Goal: Check status: Check status

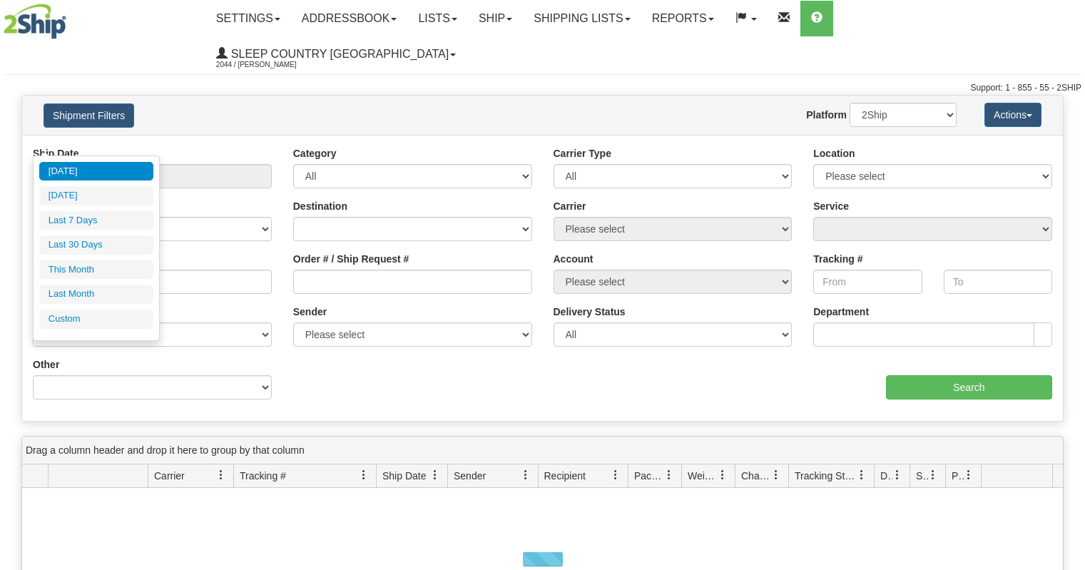
click at [108, 164] on input "From [DATE] To [DATE]" at bounding box center [152, 176] width 239 height 24
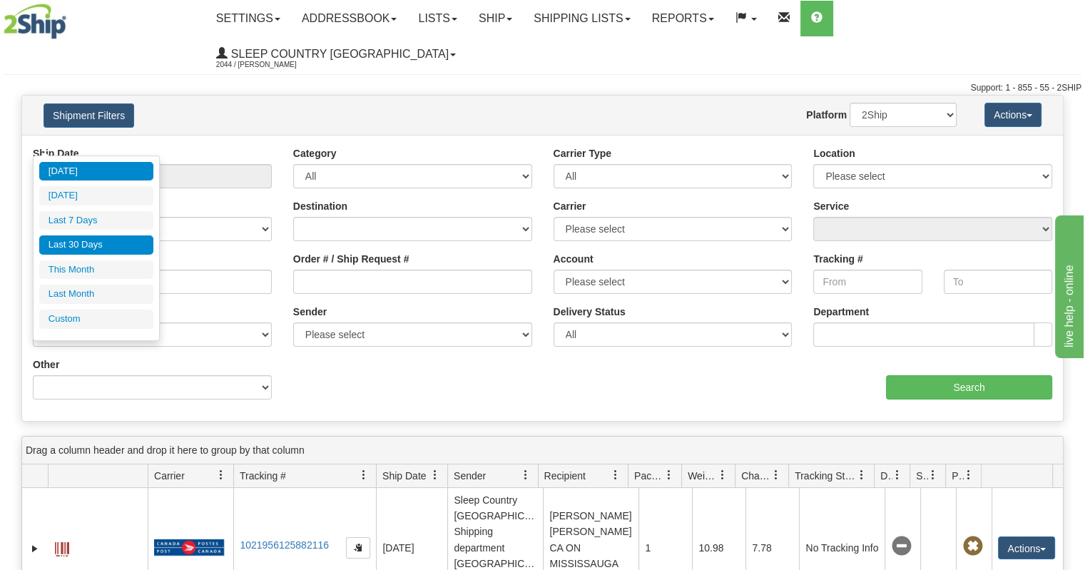
click at [96, 240] on li "Last 30 Days" at bounding box center [96, 244] width 114 height 19
type input "From [DATE] To [DATE]"
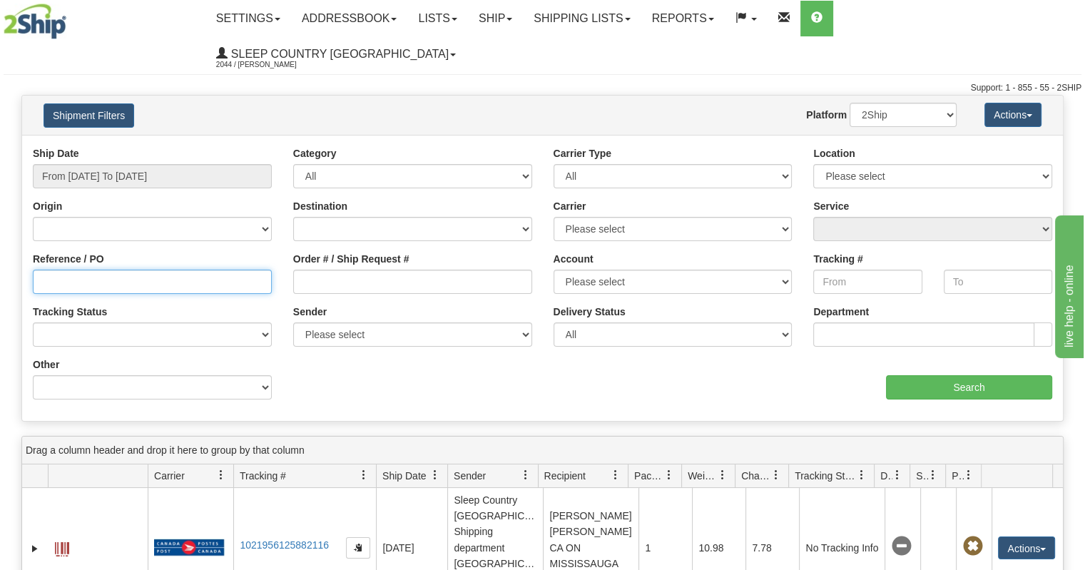
click at [131, 270] on input "Reference / PO" at bounding box center [152, 282] width 239 height 24
paste input "9002H983235"
type input "9002H983235"
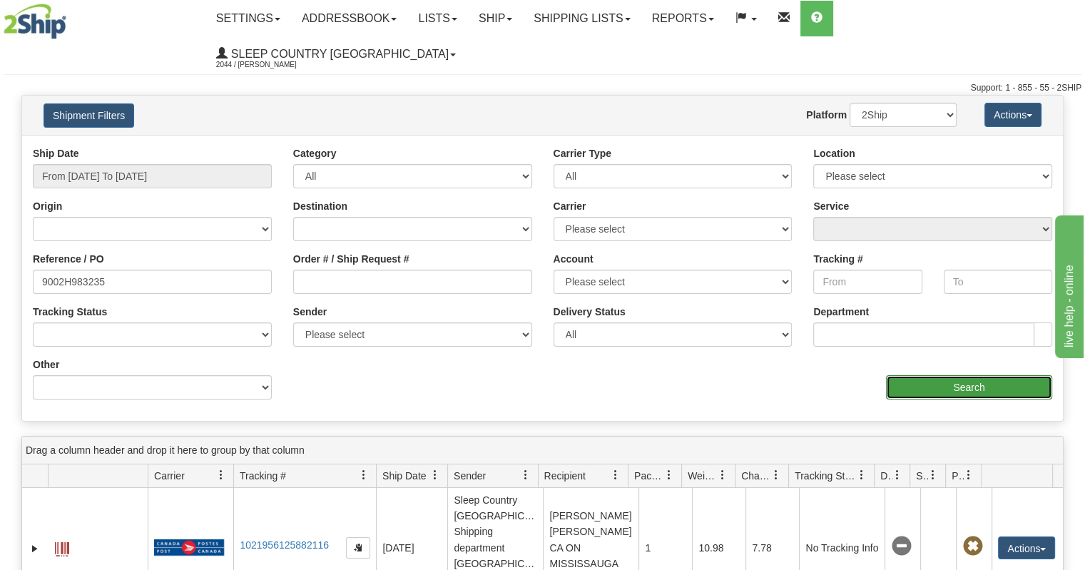
click at [959, 375] on input "Search" at bounding box center [969, 387] width 166 height 24
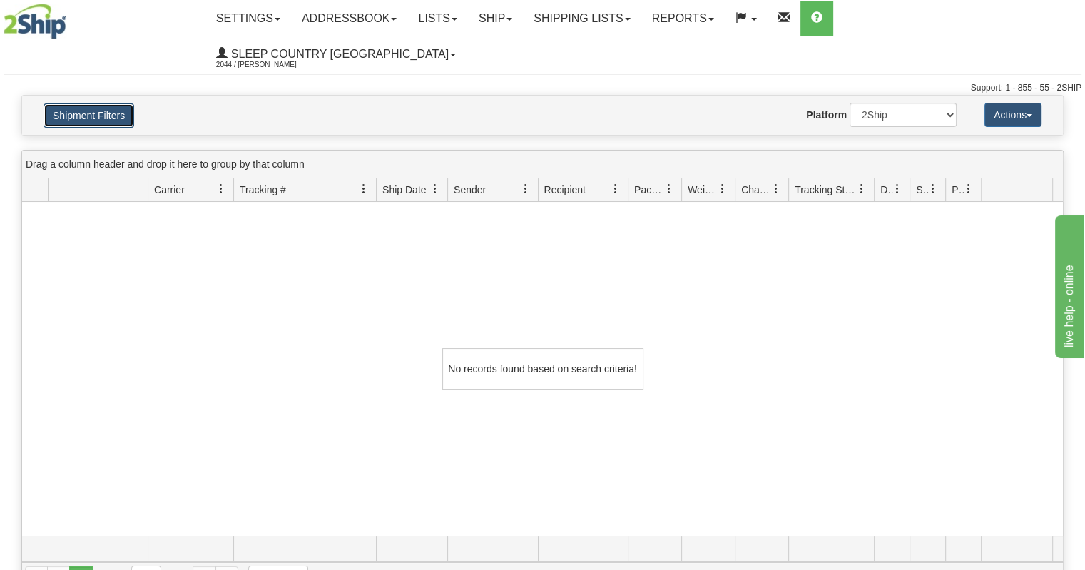
click at [105, 103] on button "Shipment Filters" at bounding box center [88, 115] width 91 height 24
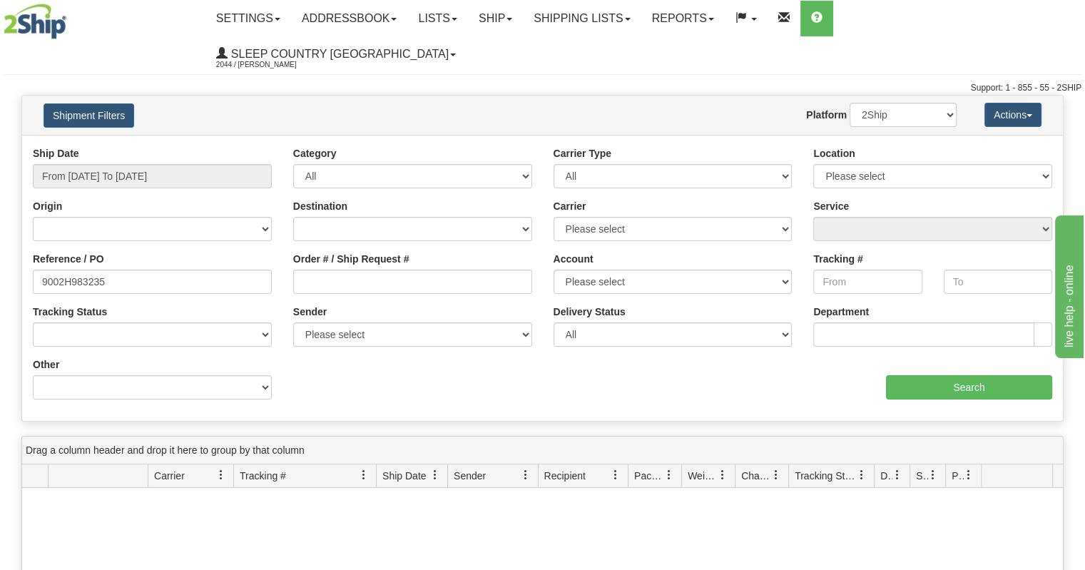
drag, startPoint x: 190, startPoint y: 248, endPoint x: 0, endPoint y: 253, distance: 189.7
click at [0, 253] on div "Please wait... × Confirm Delete Delete Cancel × Confirm Delete Yes No Cancel × …" at bounding box center [542, 487] width 1085 height 784
click at [369, 270] on input "Order # / Ship Request #" at bounding box center [412, 282] width 239 height 24
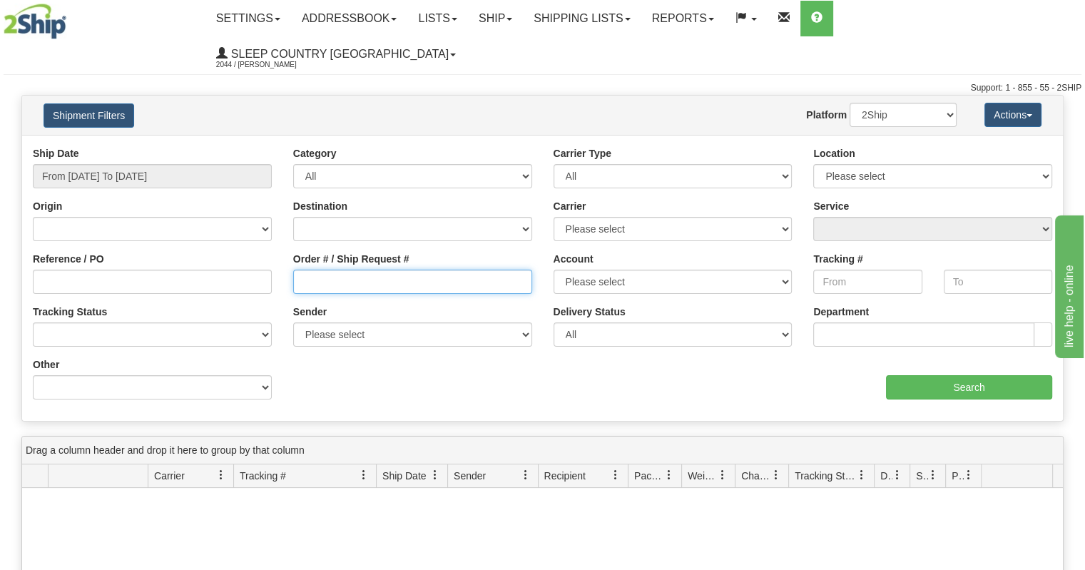
paste input "9002H983235"
type input "9002H983235"
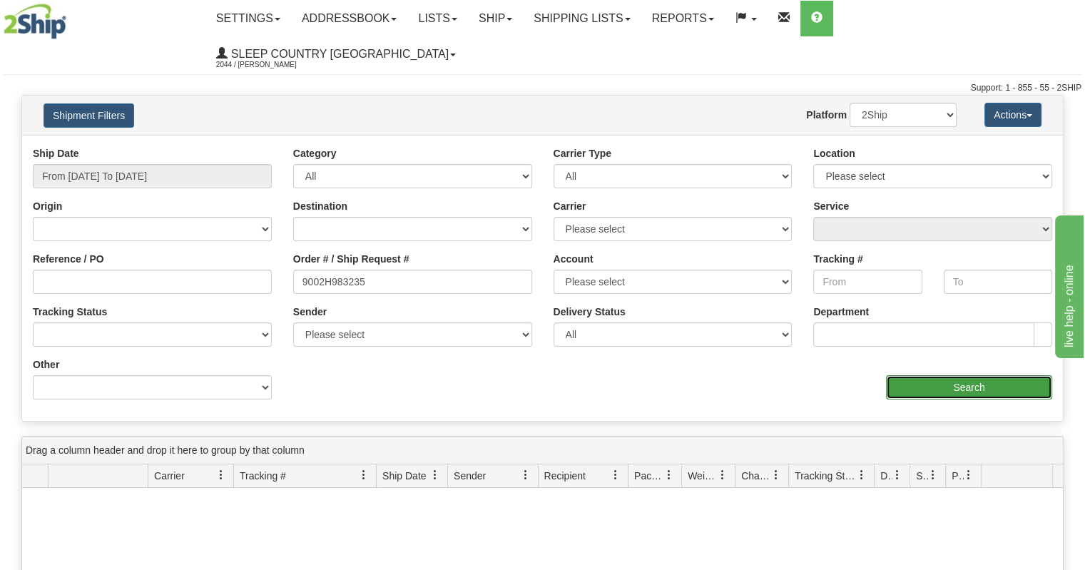
click at [919, 375] on input "Search" at bounding box center [969, 387] width 166 height 24
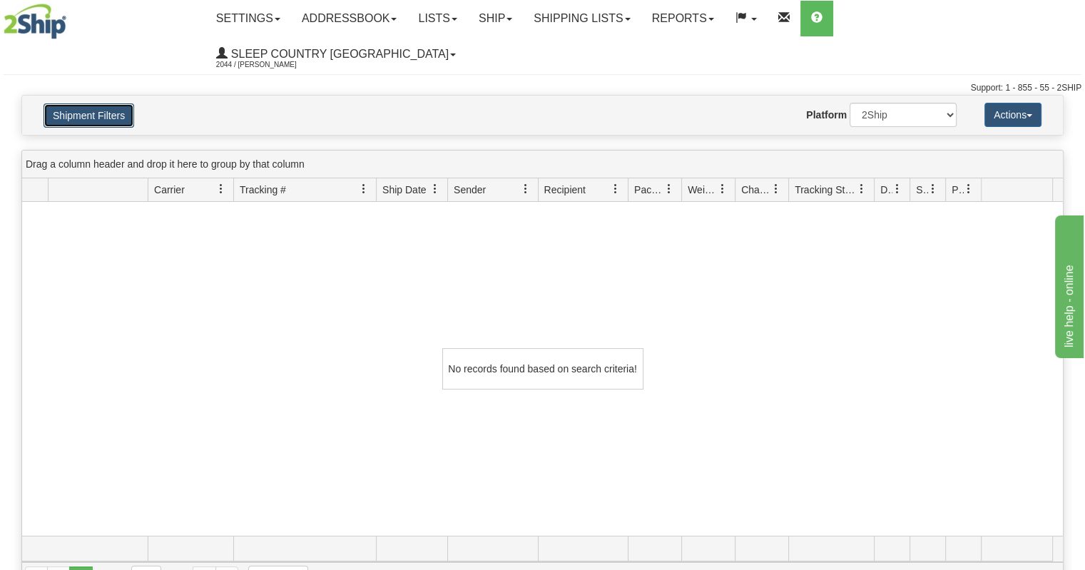
click at [111, 103] on button "Shipment Filters" at bounding box center [88, 115] width 91 height 24
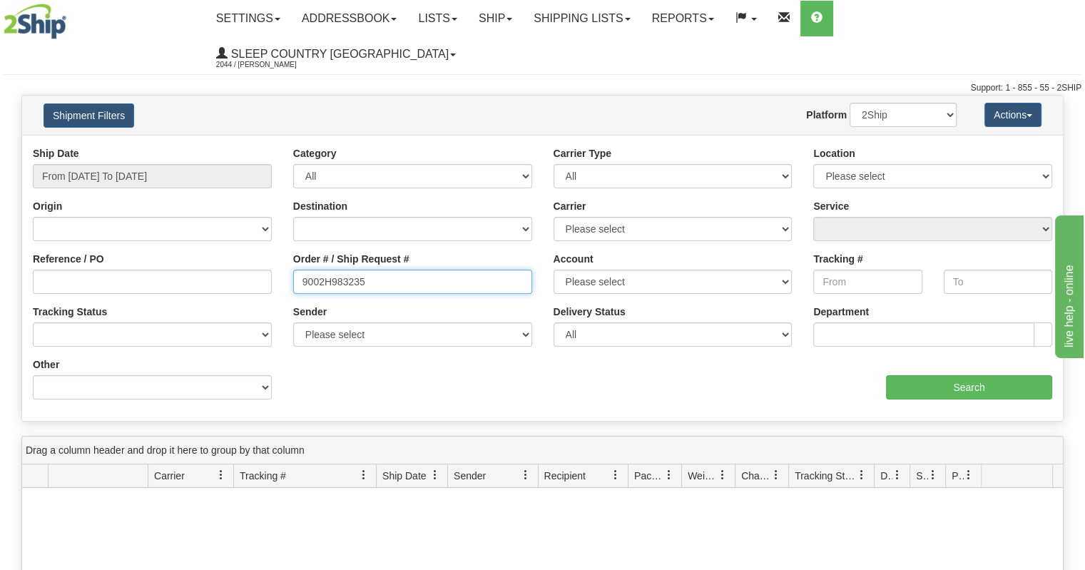
click at [402, 270] on input "9002H983235" at bounding box center [412, 282] width 239 height 24
drag, startPoint x: 309, startPoint y: 242, endPoint x: 126, endPoint y: 230, distance: 183.7
click at [126, 146] on div "Reference / PO Order # / Ship Request # 9002H983235 Account Please select [GEOG…" at bounding box center [542, 146] width 1040 height 0
click at [971, 103] on div "Actions Save Grid Layout Remove Grid Layout Track Selected Track All Export to …" at bounding box center [1009, 115] width 85 height 24
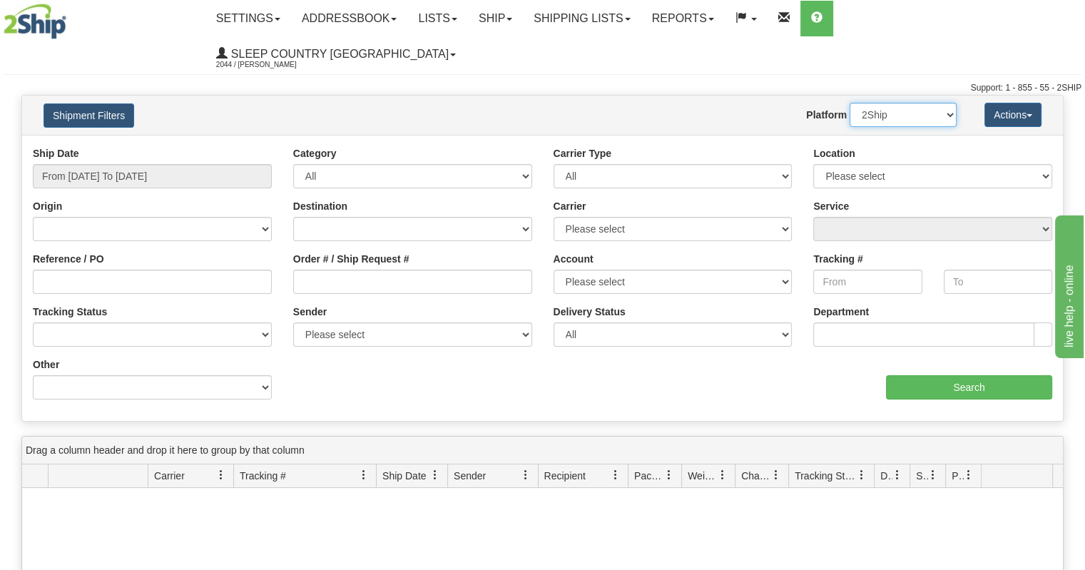
click at [929, 103] on select "2Ship Imported" at bounding box center [902, 115] width 107 height 24
select select "1"
click at [849, 103] on select "2Ship Imported" at bounding box center [902, 115] width 107 height 24
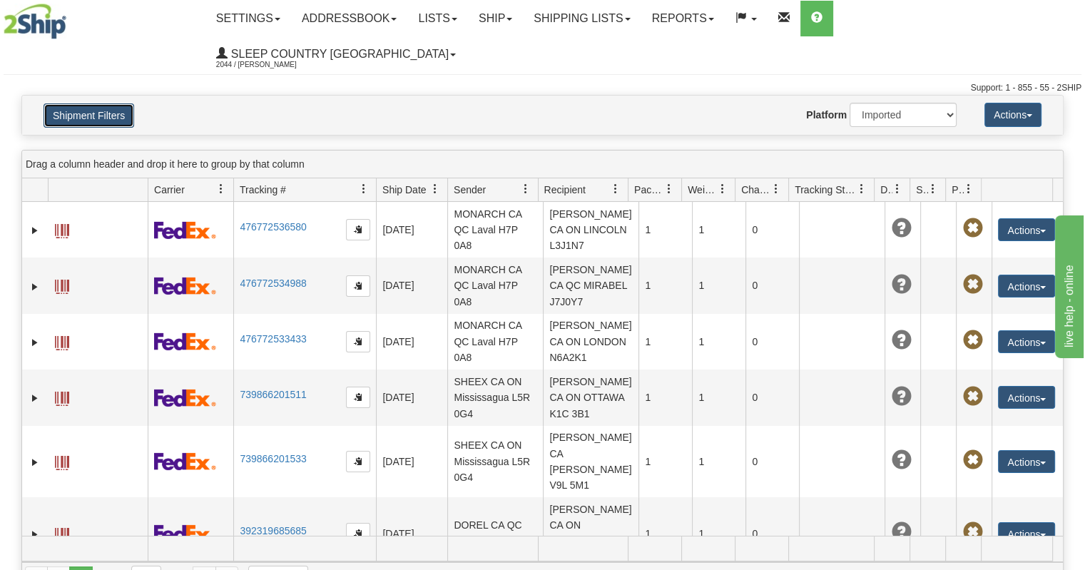
click at [108, 103] on button "Shipment Filters" at bounding box center [88, 115] width 91 height 24
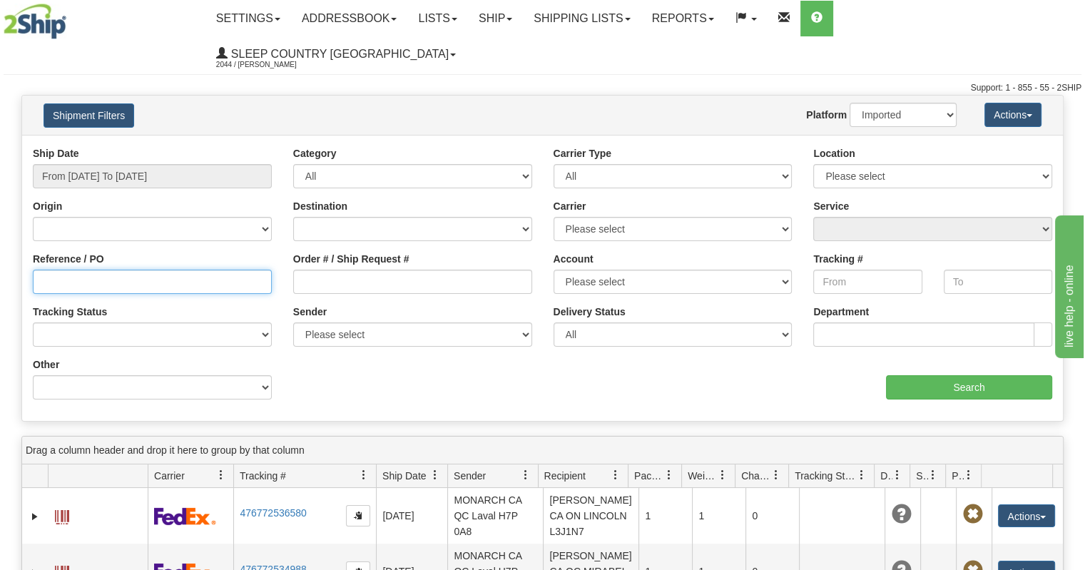
click at [143, 270] on input "Reference / PO" at bounding box center [152, 282] width 239 height 24
paste input "9002H983235"
type input "9002H983235"
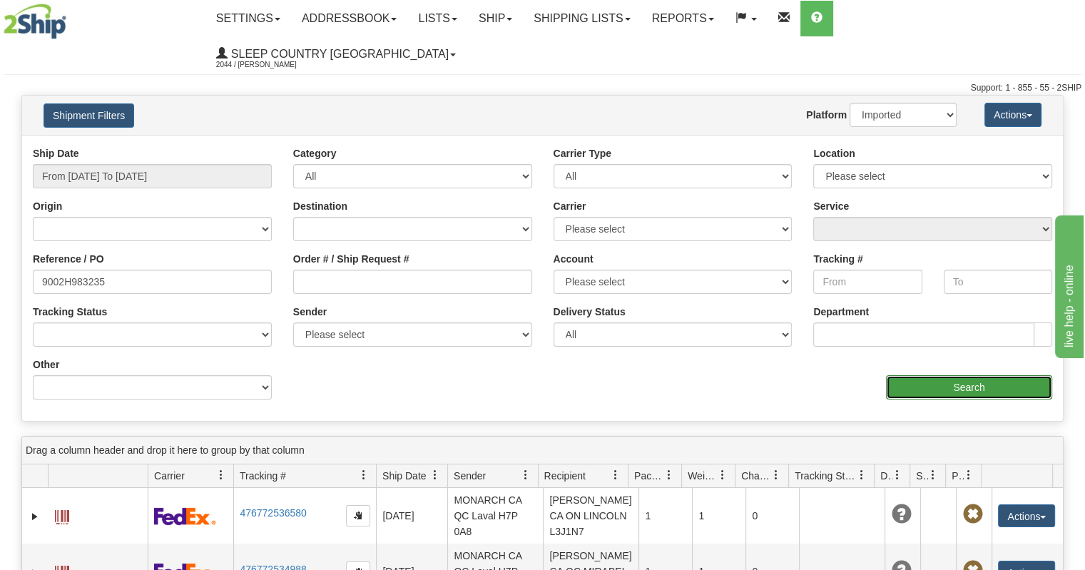
click at [956, 375] on input "Search" at bounding box center [969, 387] width 166 height 24
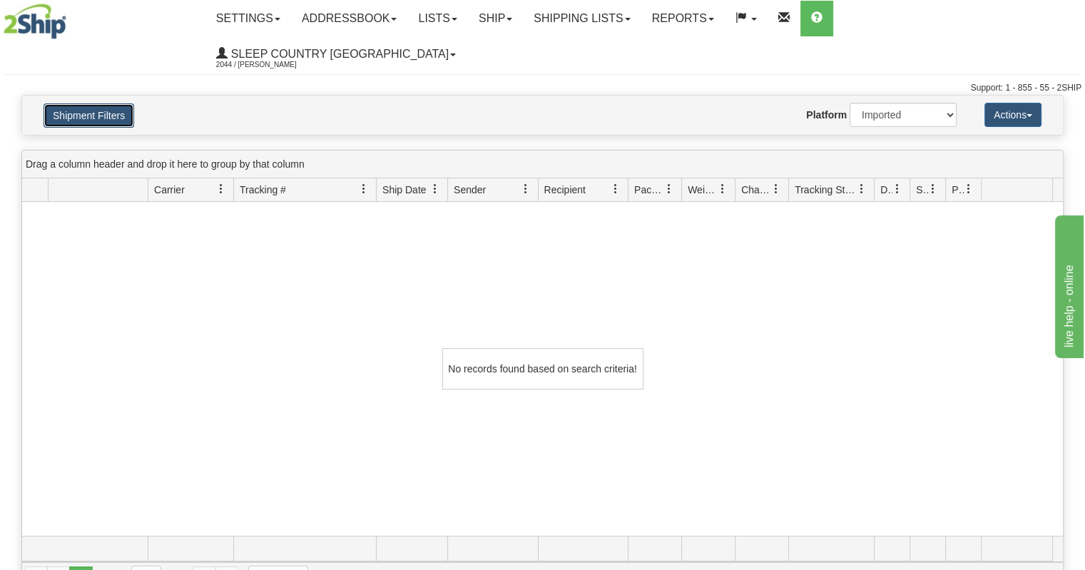
click at [122, 103] on button "Shipment Filters" at bounding box center [88, 115] width 91 height 24
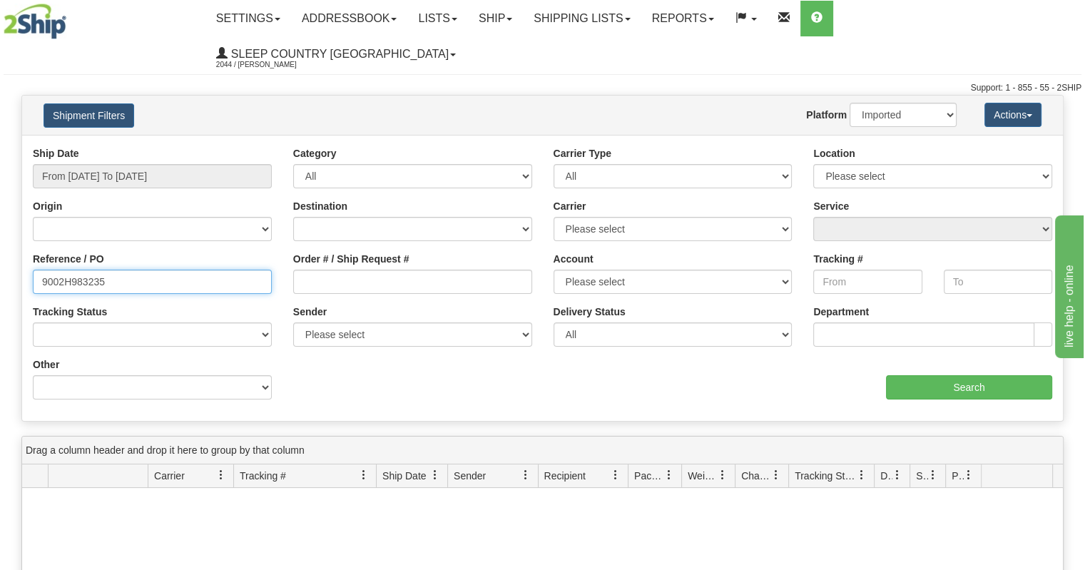
drag, startPoint x: 185, startPoint y: 253, endPoint x: 0, endPoint y: 255, distance: 185.4
click at [0, 255] on div "Please wait... × Confirm Delete Delete Cancel × Confirm Delete Yes No Cancel × …" at bounding box center [542, 487] width 1085 height 784
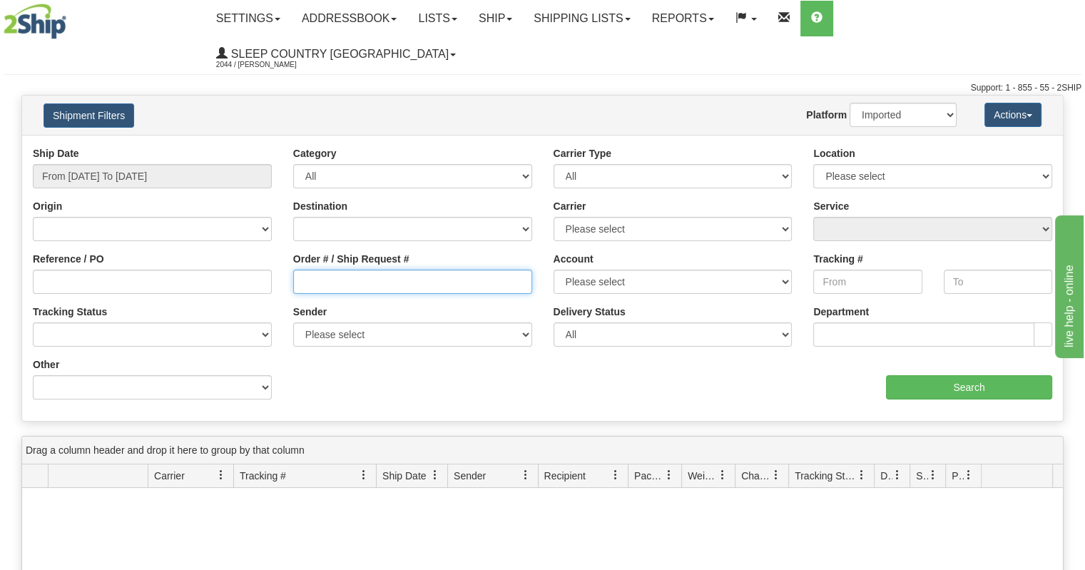
click at [367, 270] on input "Order # / Ship Request #" at bounding box center [412, 282] width 239 height 24
paste input "9002H983235"
type input "9002H983235"
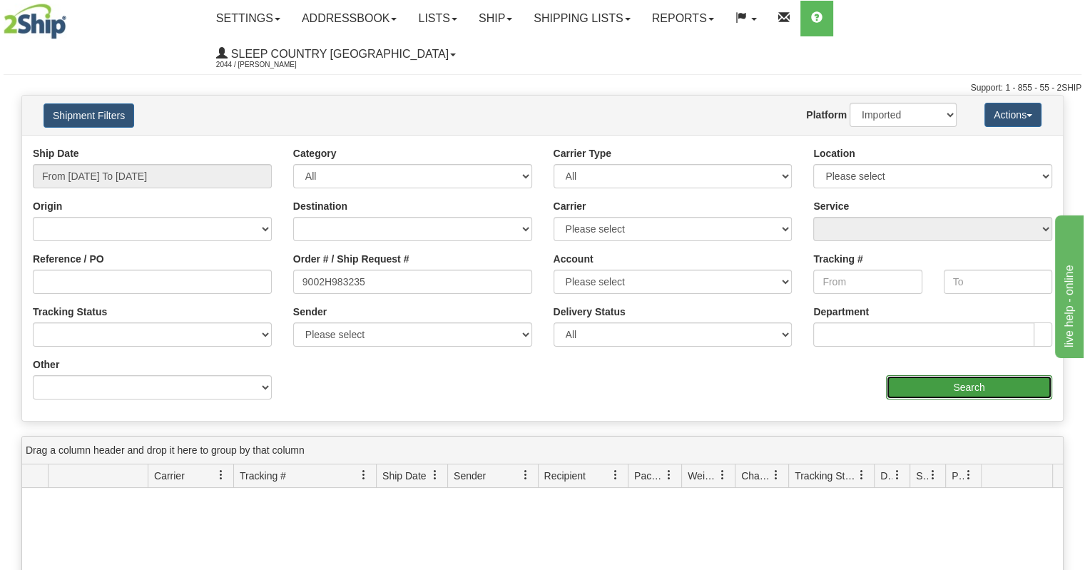
click at [996, 375] on input "Search" at bounding box center [969, 387] width 166 height 24
